Goal: Task Accomplishment & Management: Use online tool/utility

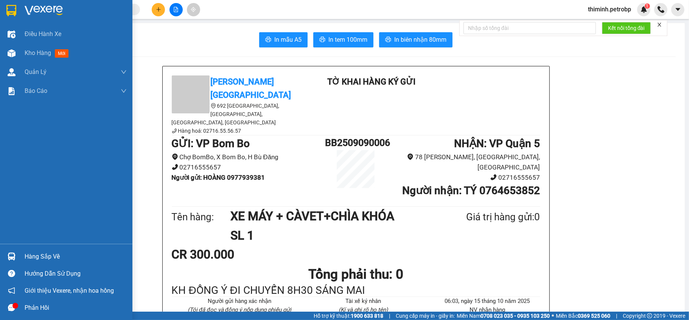
click at [12, 260] on div at bounding box center [11, 255] width 13 height 13
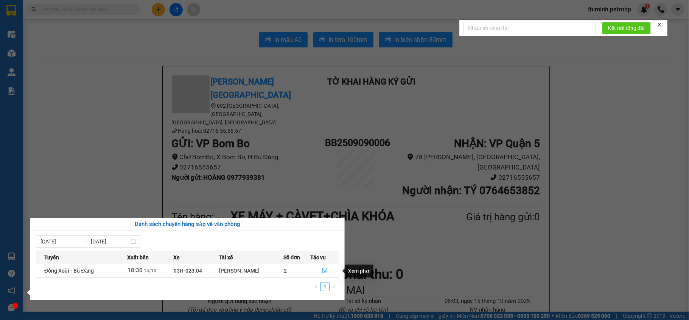
click at [323, 268] on icon "file-done" at bounding box center [324, 269] width 5 height 5
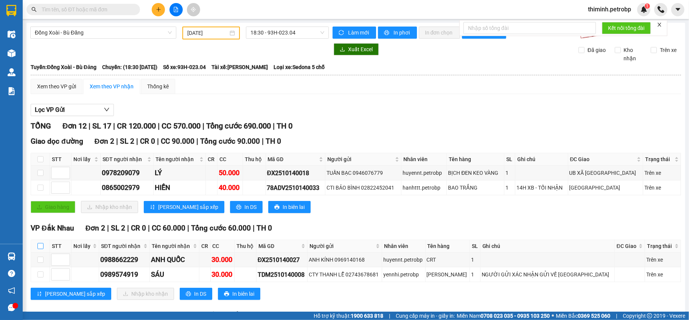
click at [41, 246] on input "checkbox" at bounding box center [40, 246] width 6 height 6
checkbox input "true"
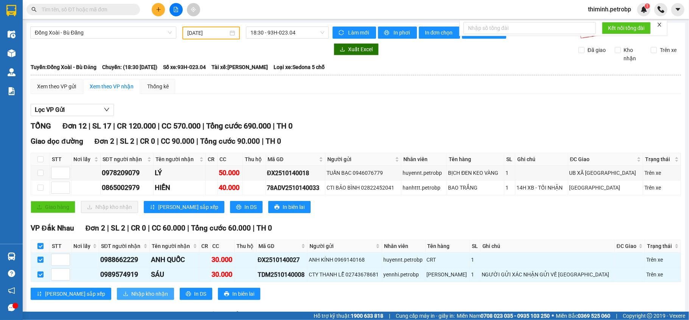
click at [131, 293] on span "Nhập kho nhận" at bounding box center [149, 293] width 37 height 8
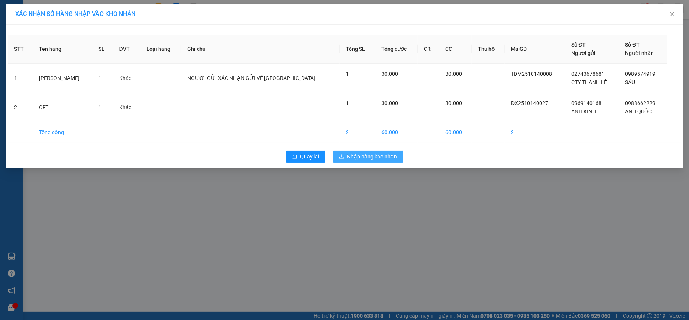
click at [385, 154] on span "Nhập hàng kho nhận" at bounding box center [373, 156] width 50 height 8
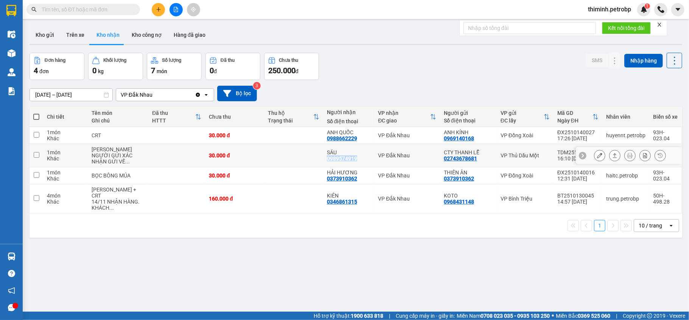
drag, startPoint x: 319, startPoint y: 159, endPoint x: 350, endPoint y: 163, distance: 31.7
click at [350, 163] on td "SÁU 0989574919" at bounding box center [348, 155] width 51 height 23
checkbox input "true"
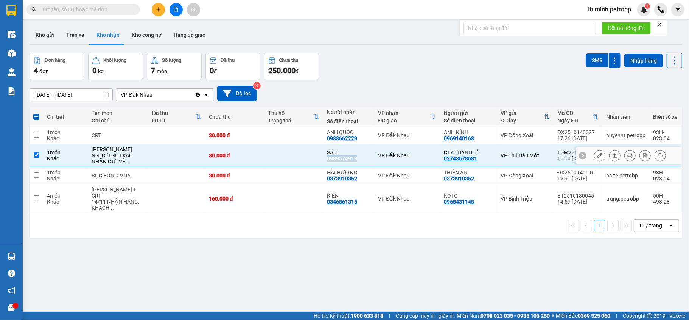
copy div "0989574919"
drag, startPoint x: 320, startPoint y: 139, endPoint x: 350, endPoint y: 139, distance: 29.9
click at [350, 139] on td "ANH QUỐC 0988662229" at bounding box center [348, 135] width 51 height 17
checkbox input "true"
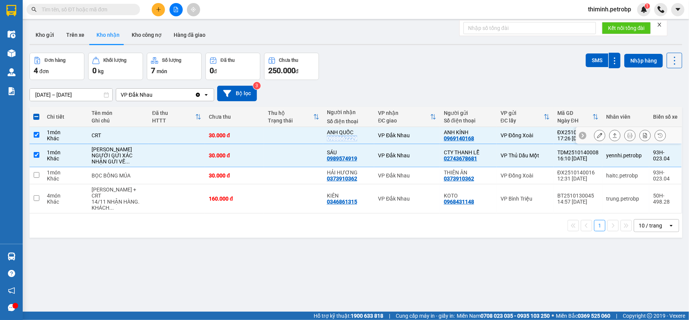
copy div "0988662229"
click at [426, 293] on div "ver 1.8.147 Kho gửi Trên xe Kho nhận Kho công nợ Hàng đã giao Đơn hàng 4 đơn Kh…" at bounding box center [356, 183] width 659 height 320
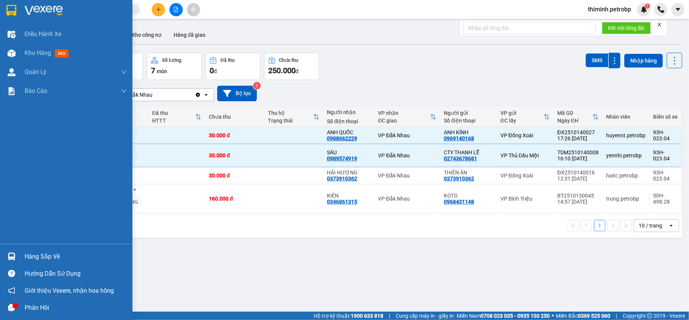
click at [23, 256] on div "Hàng sắp về" at bounding box center [66, 256] width 133 height 17
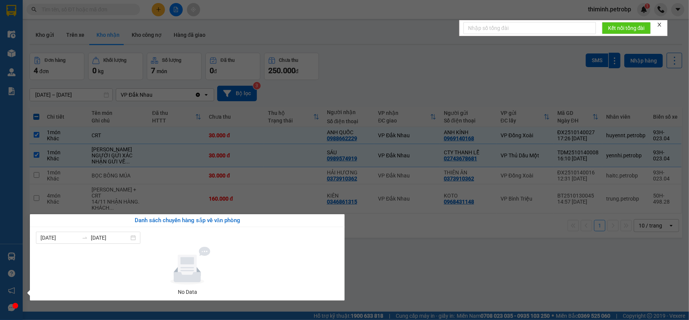
click at [371, 268] on section "Kết quả tìm kiếm ( 0 ) Bộ lọc No Data thiminh.petrobp 1 Điều hành xe Kho hàng m…" at bounding box center [344, 160] width 689 height 320
